Goal: Task Accomplishment & Management: Manage account settings

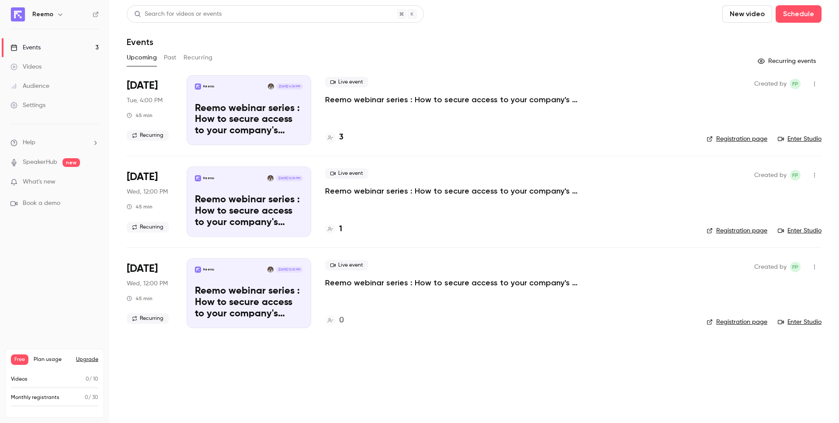
click at [739, 137] on link "Registration page" at bounding box center [737, 139] width 61 height 9
click at [340, 138] on h4 "3" at bounding box center [341, 138] width 4 height 12
click at [740, 142] on link "Registration page" at bounding box center [737, 139] width 61 height 9
click at [534, 99] on p "Reemo webinar series : How to secure access to your company's resources?" at bounding box center [456, 99] width 262 height 10
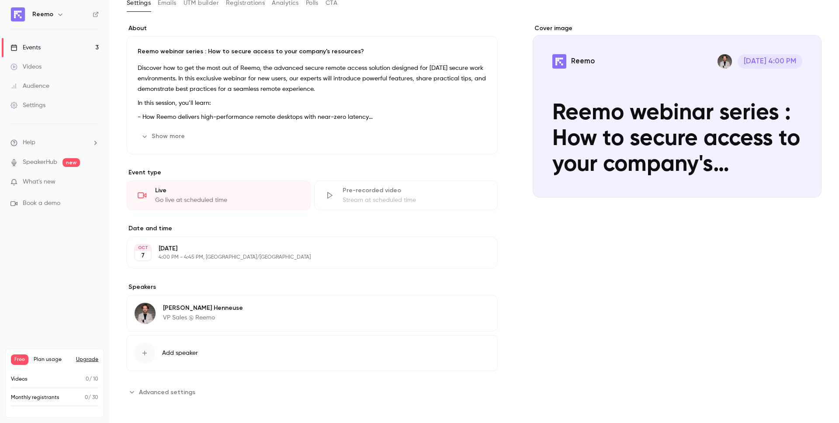
scroll to position [57, 0]
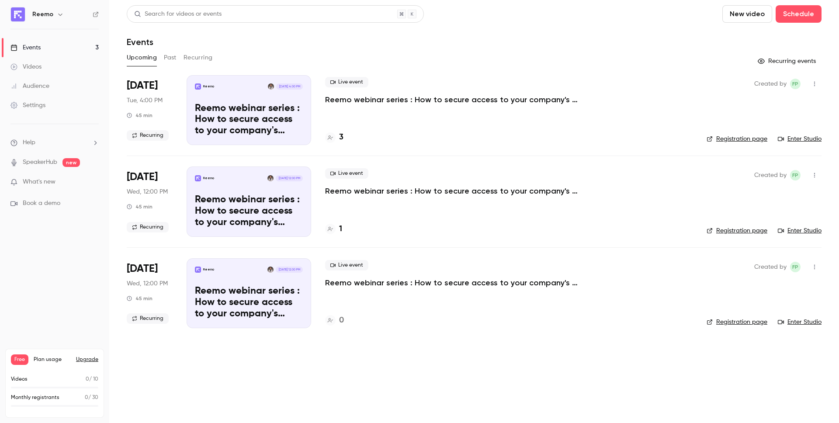
click at [723, 138] on link "Registration page" at bounding box center [737, 139] width 61 height 9
